Goal: Information Seeking & Learning: Learn about a topic

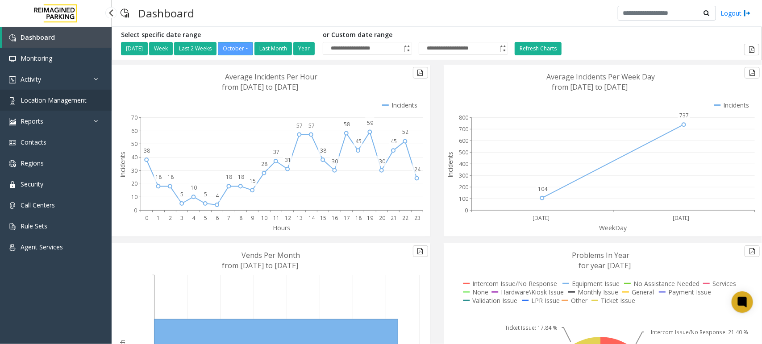
click at [61, 99] on span "Location Management" at bounding box center [54, 100] width 66 height 8
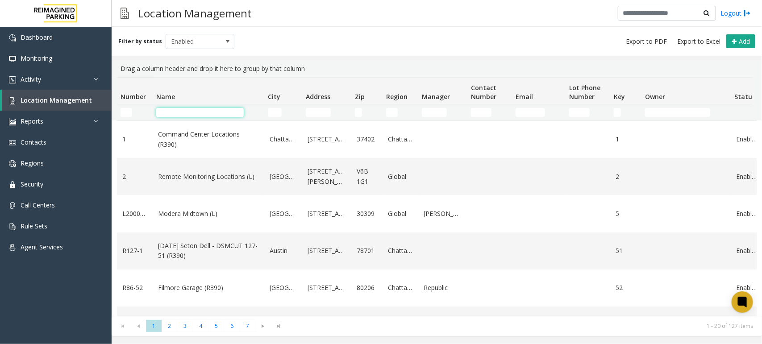
click at [192, 113] on input "Name Filter" at bounding box center [199, 112] width 87 height 9
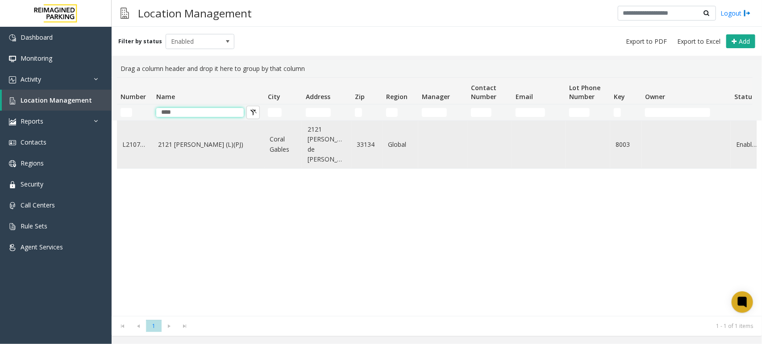
type input "****"
click at [177, 143] on link "2121 [PERSON_NAME] (L)(PJ)" at bounding box center [208, 145] width 101 height 10
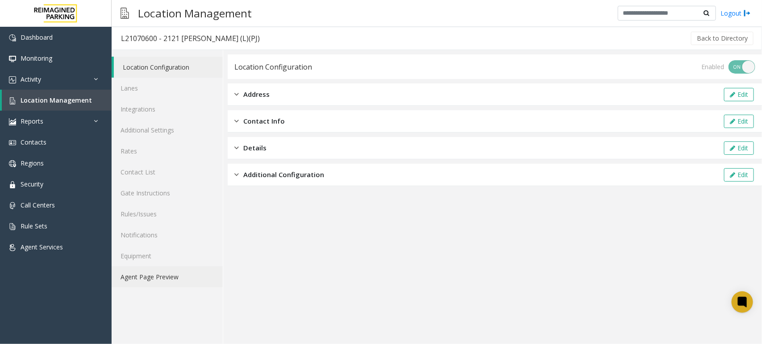
click at [152, 278] on link "Agent Page Preview" at bounding box center [167, 276] width 111 height 21
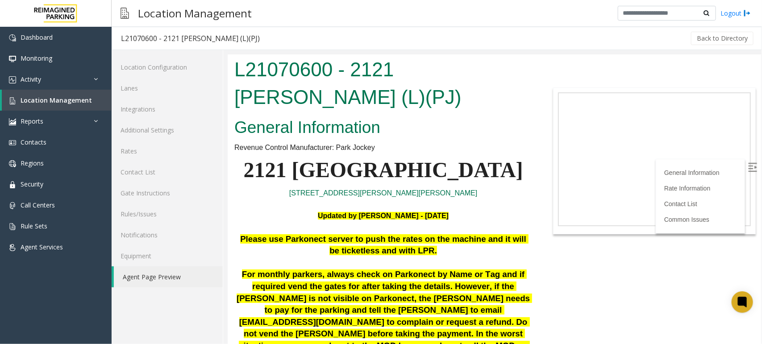
scroll to position [223, 0]
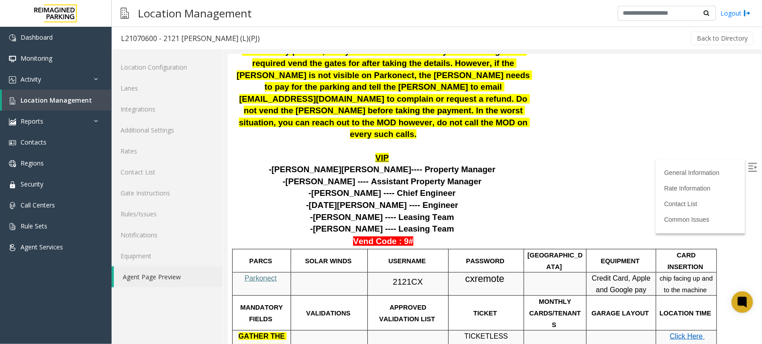
click at [261, 274] on span "Parkonect" at bounding box center [260, 278] width 32 height 8
click at [481, 273] on span "cxremote" at bounding box center [483, 278] width 39 height 11
click at [464, 272] on td "cxremote" at bounding box center [485, 283] width 75 height 23
click at [487, 273] on span "cxremote" at bounding box center [483, 278] width 39 height 11
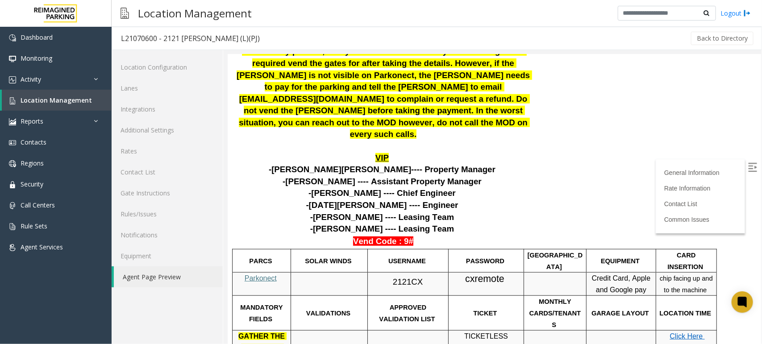
click at [487, 273] on span "cxremote" at bounding box center [483, 278] width 39 height 11
click at [69, 100] on span "Location Management" at bounding box center [56, 100] width 71 height 8
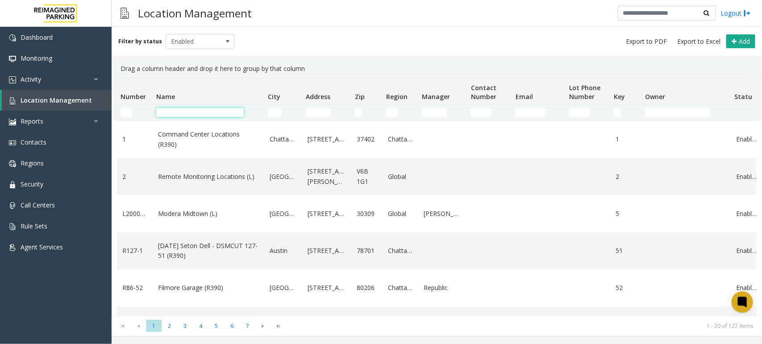
click at [198, 110] on input "Name Filter" at bounding box center [199, 112] width 87 height 9
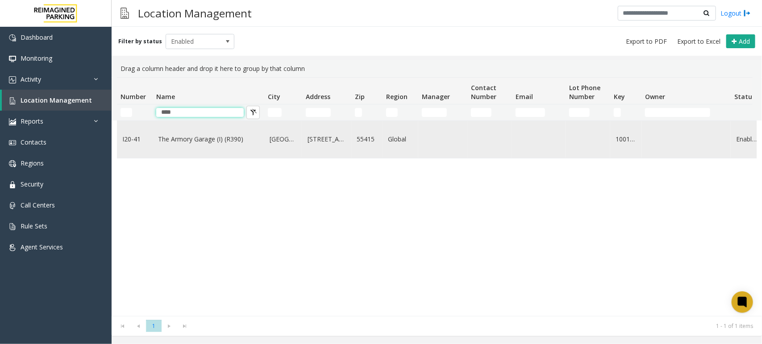
type input "****"
click at [212, 141] on link "The Armory Garage (I) (R390)" at bounding box center [208, 139] width 101 height 10
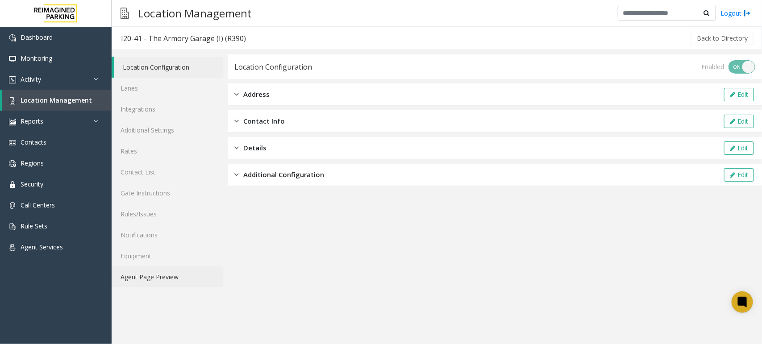
click at [136, 280] on link "Agent Page Preview" at bounding box center [167, 276] width 111 height 21
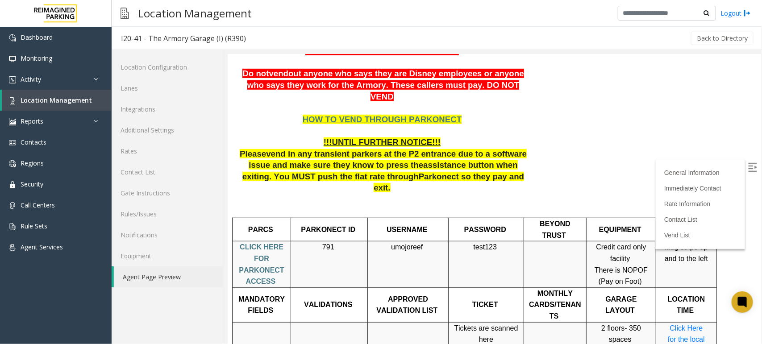
scroll to position [279, 0]
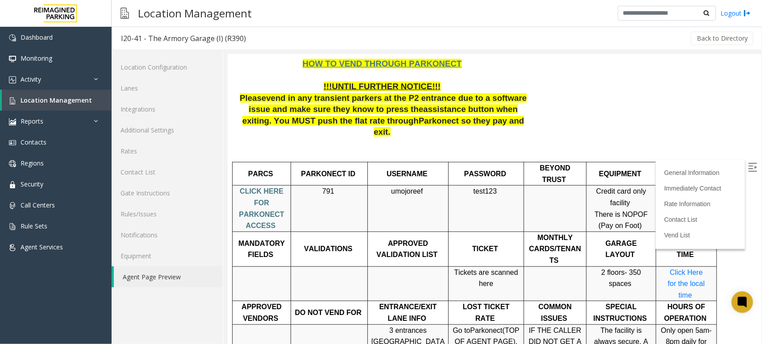
click at [261, 187] on span "CLICK HERE FOR PARKONECT ACCESS" at bounding box center [260, 208] width 45 height 42
click at [76, 97] on span "Location Management" at bounding box center [56, 100] width 71 height 8
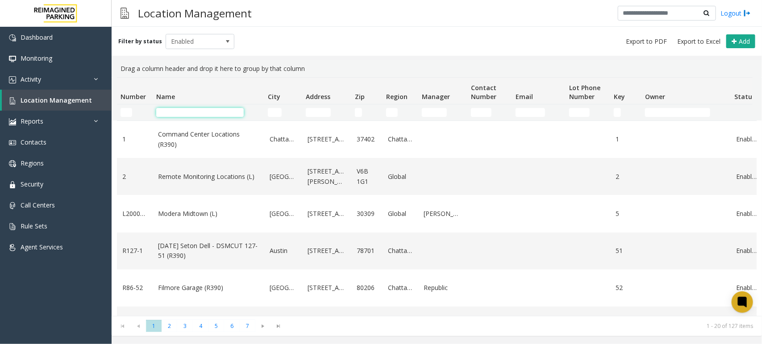
click at [207, 110] on input "Name Filter" at bounding box center [199, 112] width 87 height 9
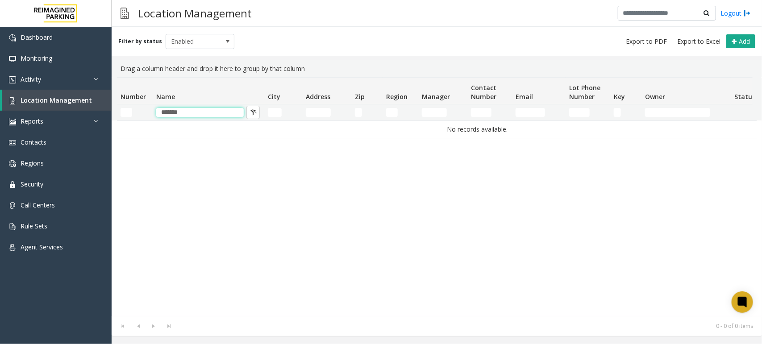
drag, startPoint x: 187, startPoint y: 112, endPoint x: 103, endPoint y: 100, distance: 85.2
click at [103, 100] on app-root "Dashboard Monitoring Activity Daily Activity Lane Activity Agent Activity Quali…" at bounding box center [381, 172] width 762 height 344
type input "*"
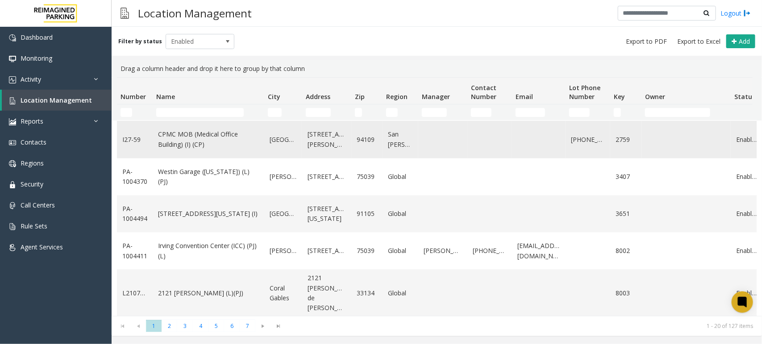
scroll to position [445, 0]
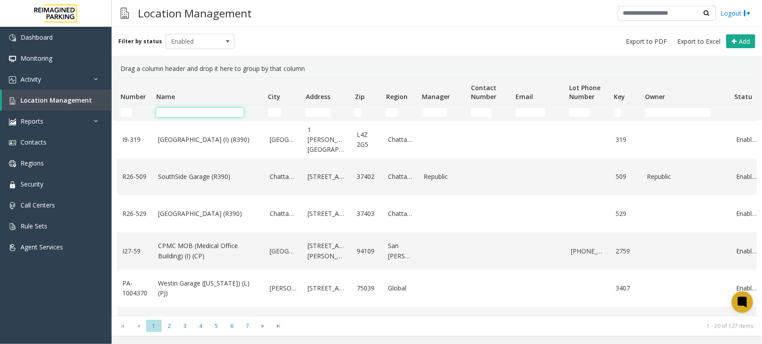
click at [190, 114] on input "Name Filter" at bounding box center [199, 112] width 87 height 9
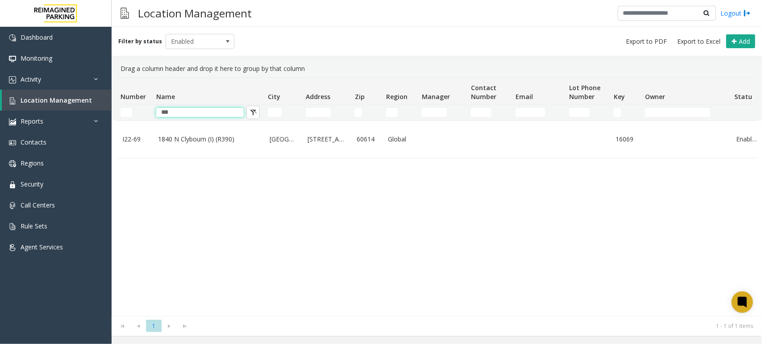
scroll to position [0, 0]
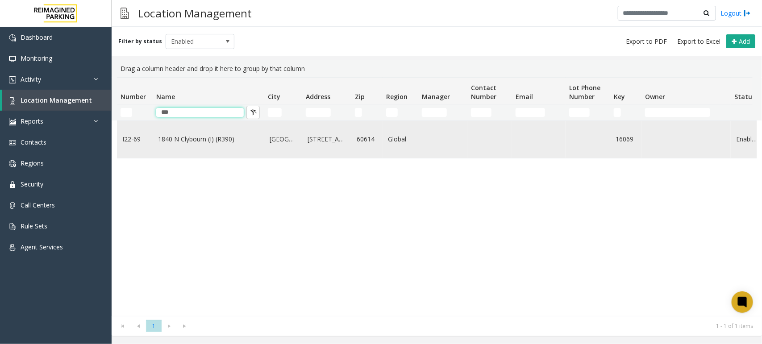
type input "***"
click at [197, 137] on link "1840 N Clybourn (I) (R390)" at bounding box center [208, 139] width 101 height 10
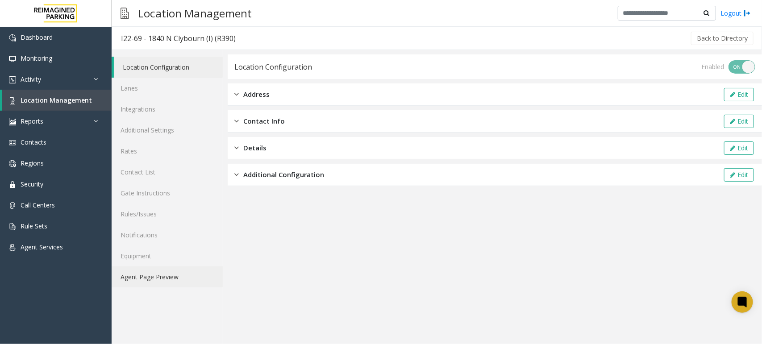
click at [150, 277] on link "Agent Page Preview" at bounding box center [167, 276] width 111 height 21
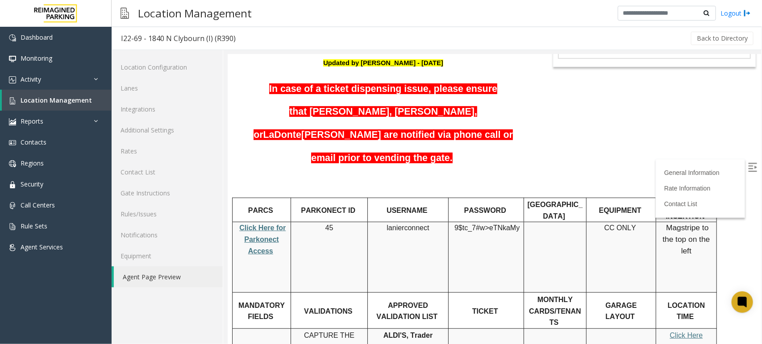
scroll to position [223, 0]
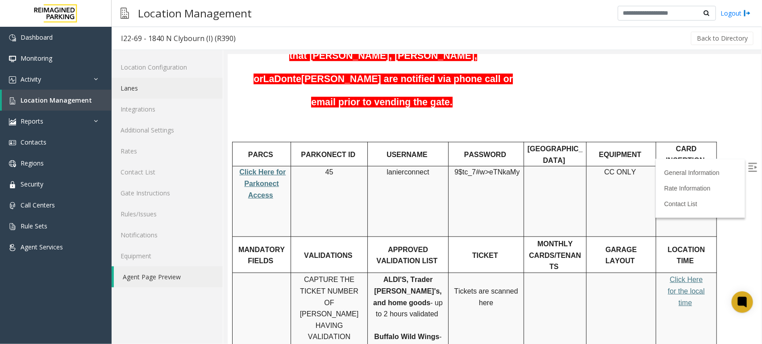
click at [135, 87] on link "Lanes" at bounding box center [167, 88] width 111 height 21
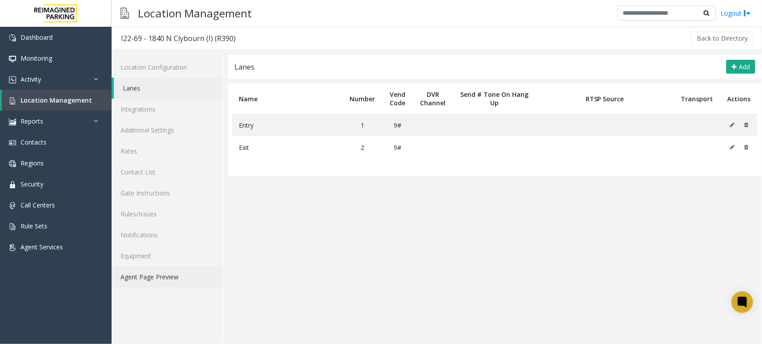
click at [162, 275] on link "Agent Page Preview" at bounding box center [167, 276] width 111 height 21
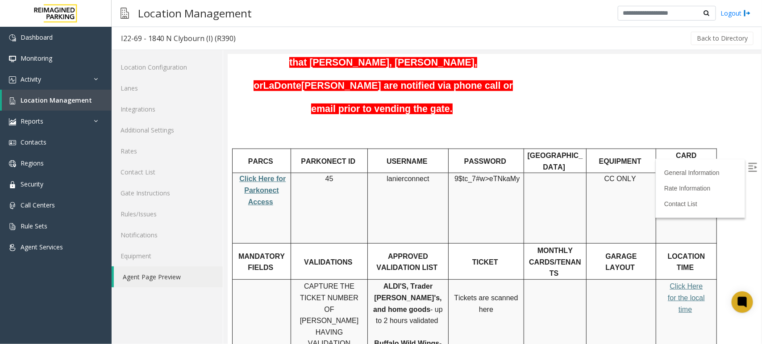
scroll to position [49, 0]
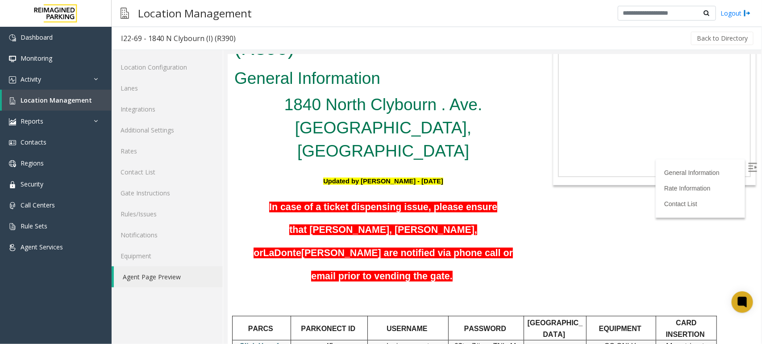
click at [375, 105] on link "1840 North Clybourn . Ave. [GEOGRAPHIC_DATA], [GEOGRAPHIC_DATA]" at bounding box center [383, 127] width 198 height 65
click at [310, 166] on h5 "U pdated by [PERSON_NAME] - [DATE]" at bounding box center [383, 177] width 298 height 23
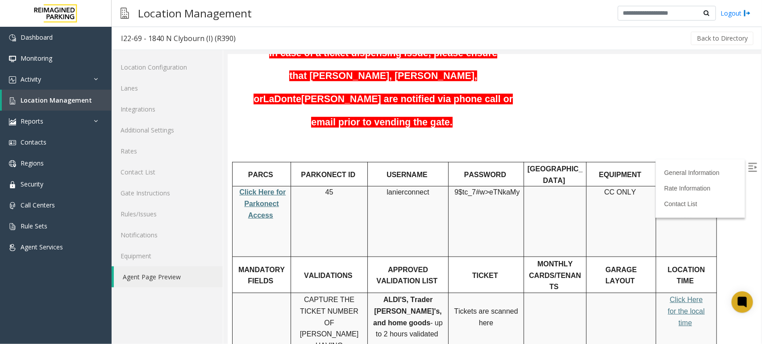
scroll to position [259, 0]
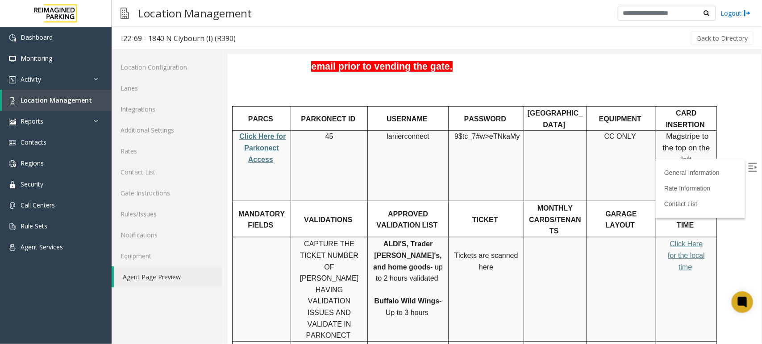
drag, startPoint x: 452, startPoint y: 251, endPoint x: 520, endPoint y: 251, distance: 67.8
drag, startPoint x: 413, startPoint y: 168, endPoint x: 385, endPoint y: 169, distance: 27.2
click at [385, 240] on span "ALDI'S, Trader [PERSON_NAME]'s, and home goods" at bounding box center [407, 255] width 68 height 30
click at [455, 238] on p "Tickets are scanned here" at bounding box center [485, 255] width 69 height 34
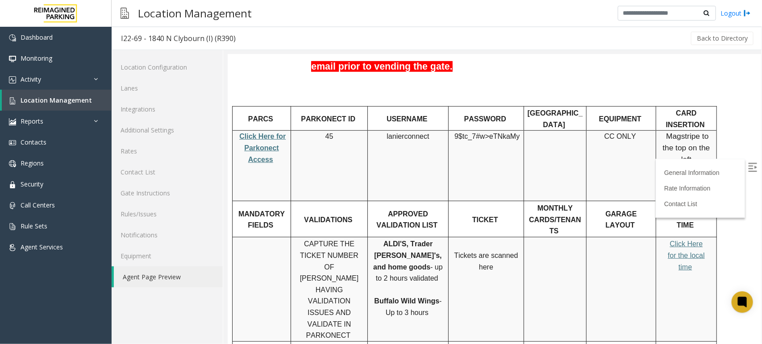
click at [747, 162] on img at bounding box center [751, 166] width 9 height 9
click at [406, 263] on span "- up to 2 hours validated" at bounding box center [408, 272] width 67 height 19
click at [46, 96] on span "Location Management" at bounding box center [56, 100] width 71 height 8
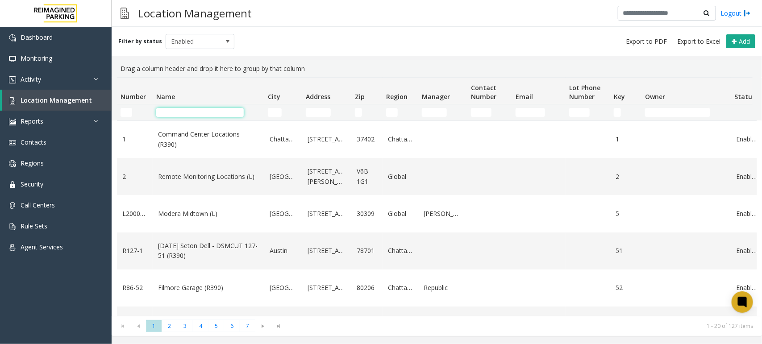
click at [205, 112] on input "Name Filter" at bounding box center [199, 112] width 87 height 9
paste input "**********"
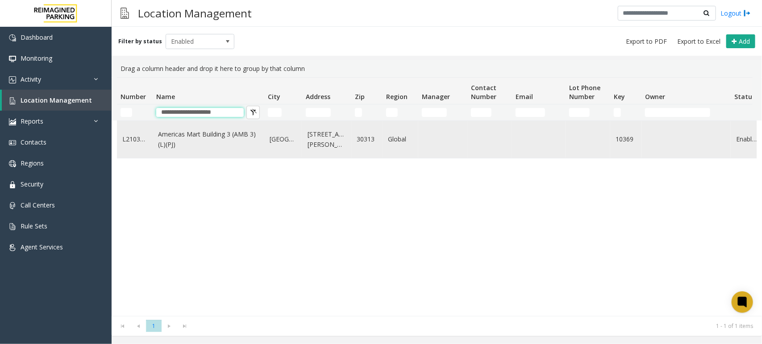
type input "**********"
click at [211, 138] on link "Americas Mart Building 3 (AMB 3) (L)(PJ)" at bounding box center [208, 139] width 101 height 20
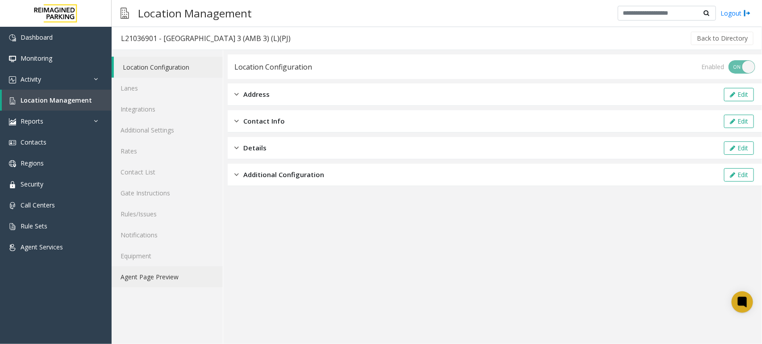
click at [152, 275] on link "Agent Page Preview" at bounding box center [167, 276] width 111 height 21
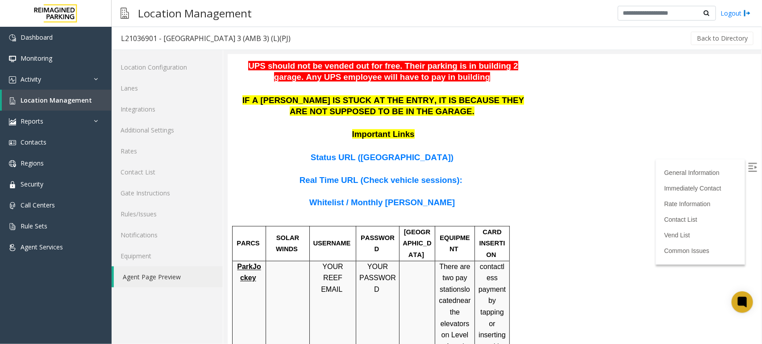
scroll to position [675, 0]
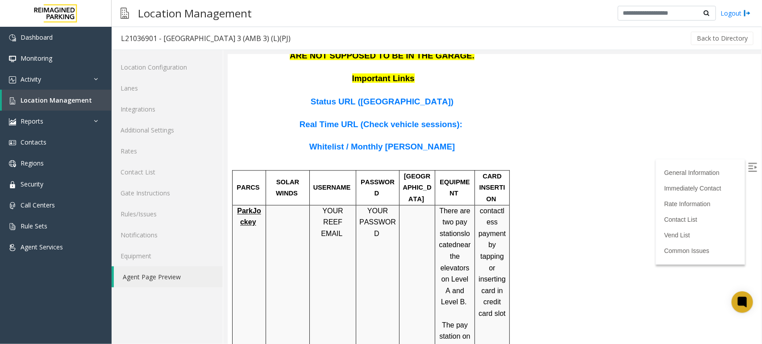
click at [250, 207] on span "ParkJockey" at bounding box center [248, 216] width 24 height 19
click at [351, 227] on td "YOUR REEF EMAIL" at bounding box center [332, 331] width 46 height 252
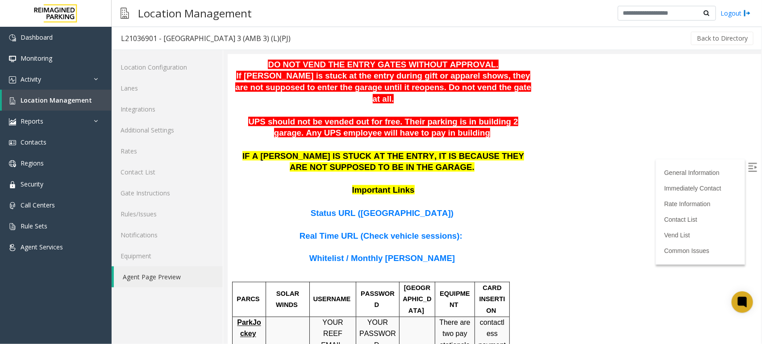
scroll to position [508, 0]
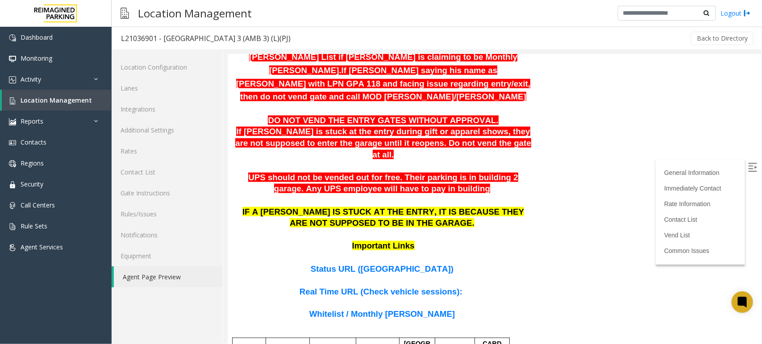
click at [387, 286] on span "Real Time URL (Check vehicle sessions):" at bounding box center [380, 290] width 163 height 9
click at [375, 309] on span "Whitelist / Monthly [PERSON_NAME]" at bounding box center [381, 313] width 145 height 9
click at [366, 286] on span "Real Time URL (Check vehicle sessions):" at bounding box center [380, 290] width 163 height 9
click at [362, 264] on span "Status URL ([GEOGRAPHIC_DATA])" at bounding box center [381, 268] width 143 height 9
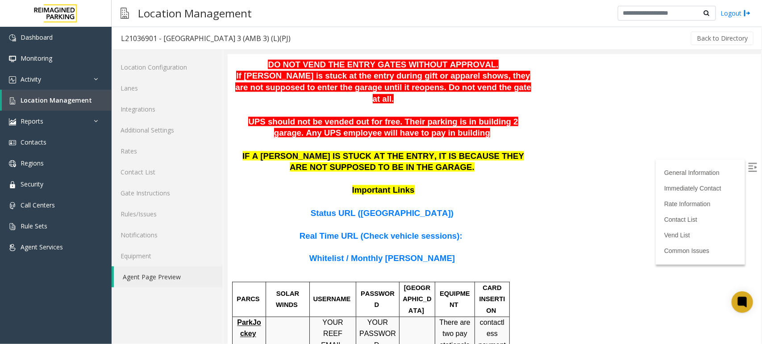
click at [409, 208] on span "Status URL ([GEOGRAPHIC_DATA])" at bounding box center [381, 212] width 143 height 9
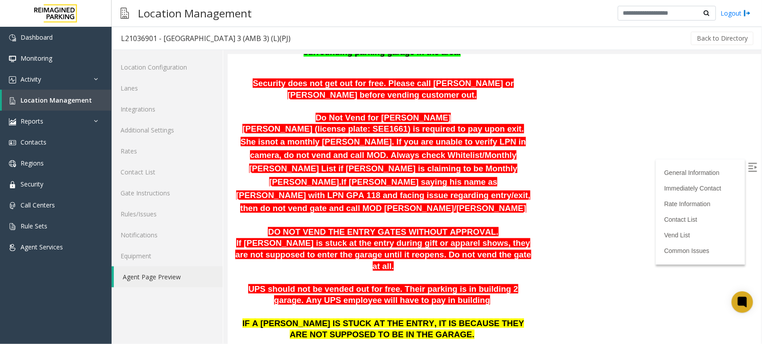
scroll to position [508, 0]
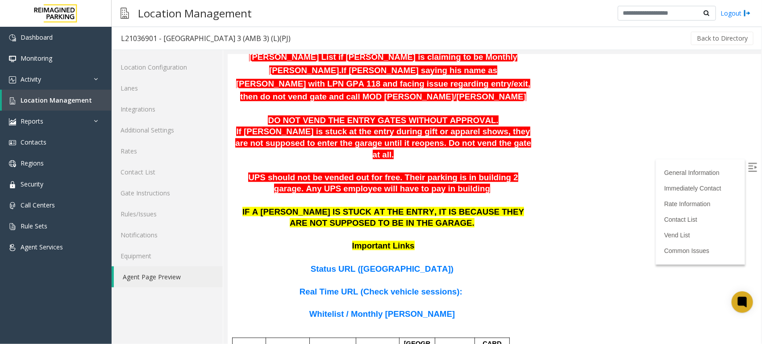
click at [392, 309] on span "Whitelist / Monthly [PERSON_NAME]" at bounding box center [381, 313] width 145 height 9
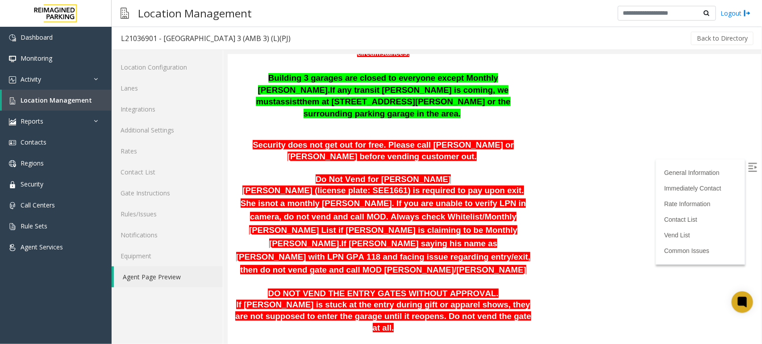
scroll to position [502, 0]
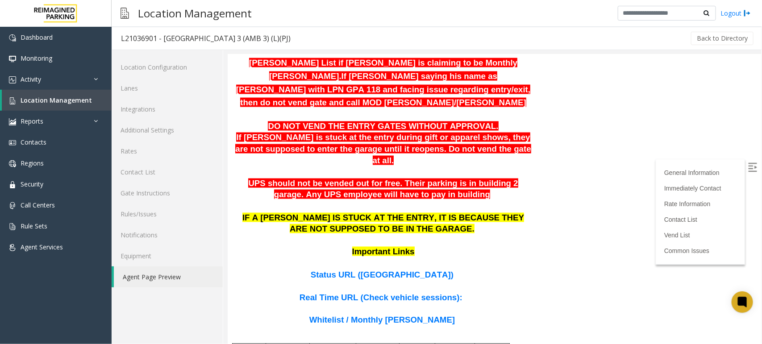
click at [414, 315] on span "Whitelist / Monthly [PERSON_NAME]" at bounding box center [381, 319] width 145 height 9
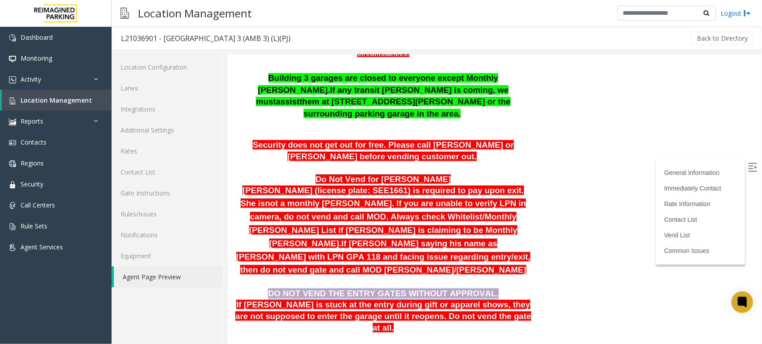
drag, startPoint x: 283, startPoint y: 215, endPoint x: 475, endPoint y: 216, distance: 191.8
click at [475, 288] on span "DO NOT VEND THE ENTRY GATES WITHOUT APPROVAL." at bounding box center [382, 292] width 230 height 9
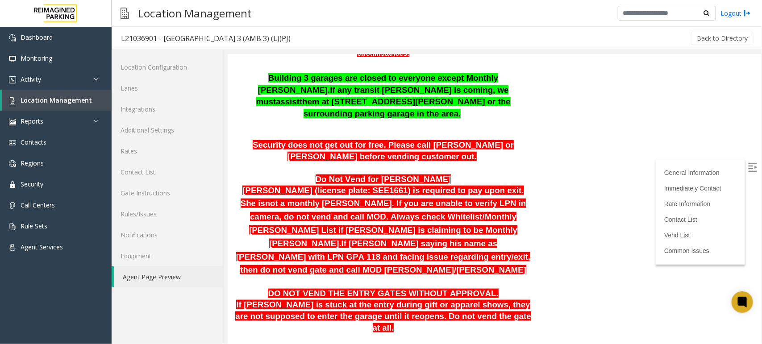
click at [448, 276] on p at bounding box center [382, 282] width 299 height 12
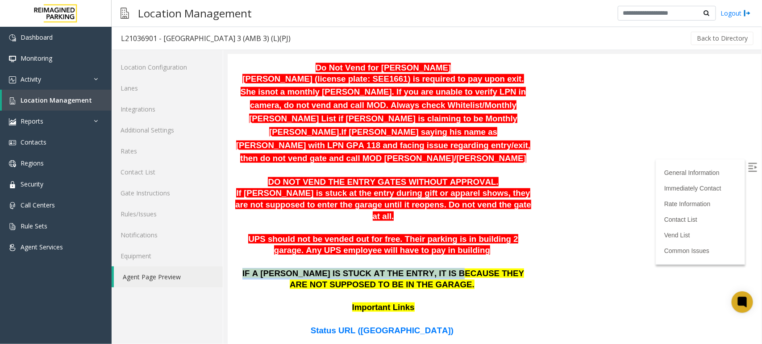
drag, startPoint x: 232, startPoint y: 185, endPoint x: 415, endPoint y: 191, distance: 183.5
click at [507, 268] on p "IF A [PERSON_NAME] IS STUCK AT THE ENTRY, IT IS BECAUSE THEY ARE NOT SUPPOSED T…" at bounding box center [383, 285] width 298 height 34
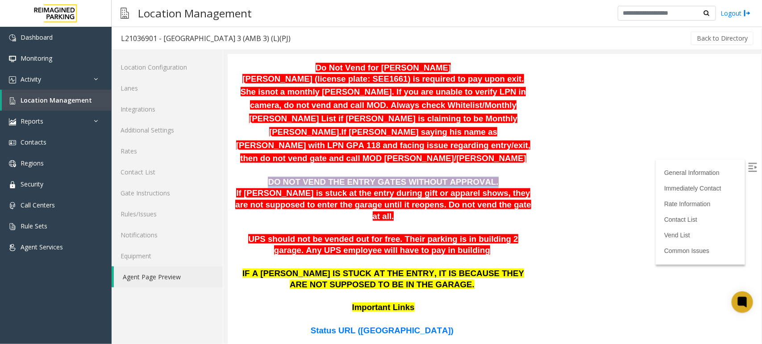
drag, startPoint x: 283, startPoint y: 105, endPoint x: 491, endPoint y: 107, distance: 208.3
click at [491, 176] on p "DO NOT VEND THE ENTRY GATES WITHOUT APPROVAL." at bounding box center [383, 182] width 298 height 12
click at [496, 176] on p "DO NOT VEND THE ENTRY GATES WITHOUT APPROVAL." at bounding box center [383, 182] width 298 height 12
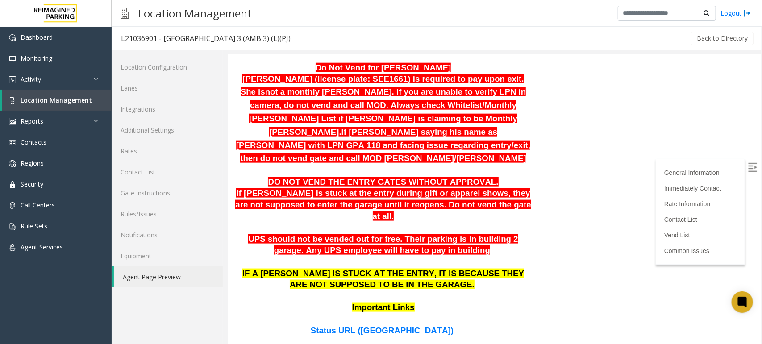
scroll to position [335, 0]
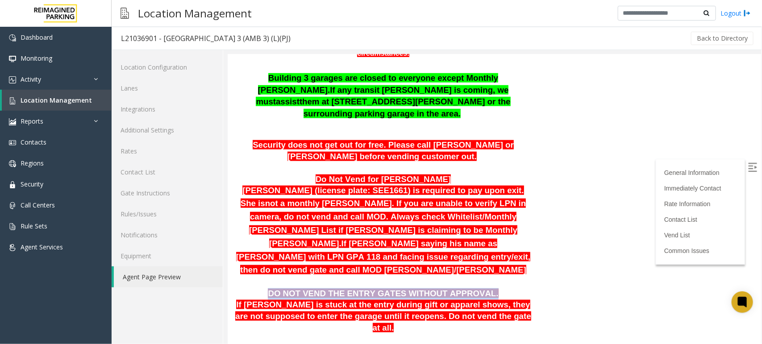
drag, startPoint x: 277, startPoint y: 219, endPoint x: 484, endPoint y: 214, distance: 206.6
click at [484, 288] on p "DO NOT VEND THE ENTRY GATES WITHOUT APPROVAL." at bounding box center [383, 294] width 298 height 12
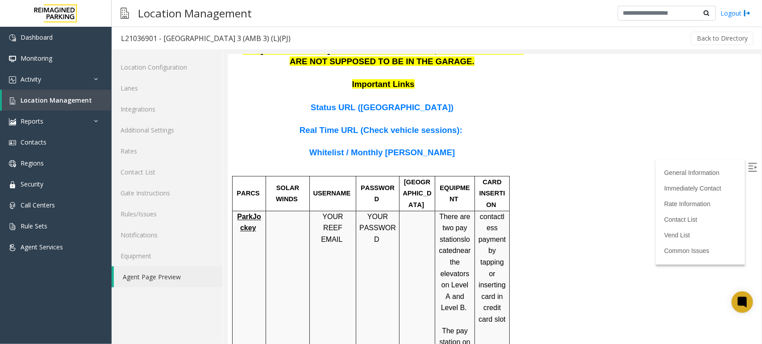
scroll to position [836, 0]
